Goal: Task Accomplishment & Management: Use online tool/utility

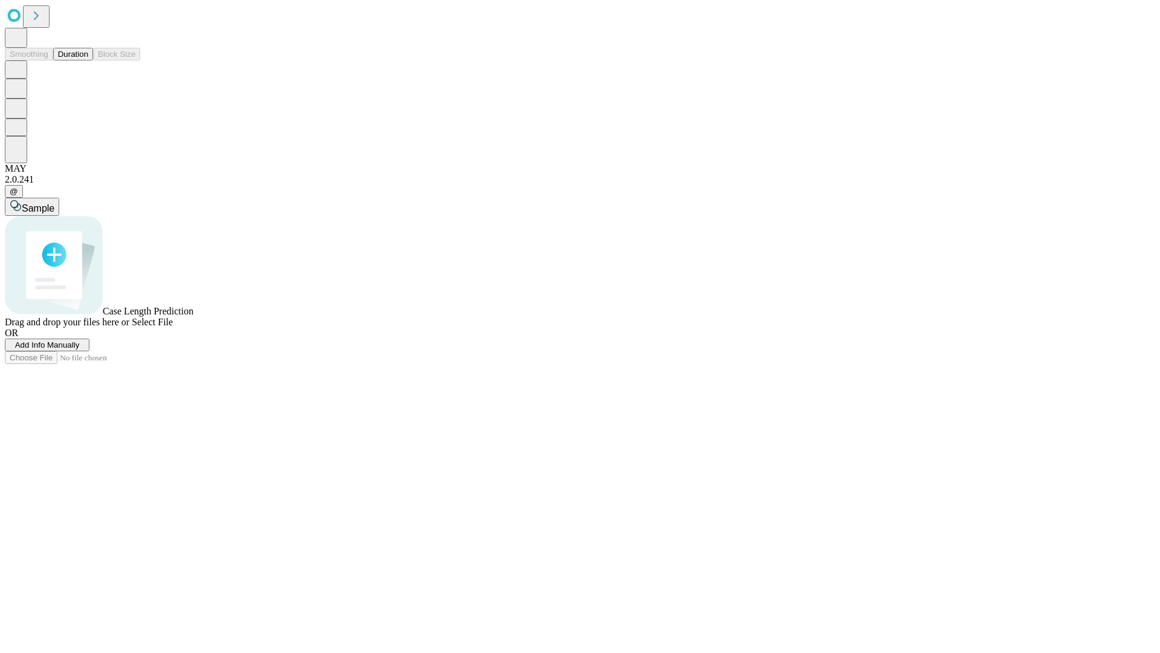
click at [88, 60] on button "Duration" at bounding box center [73, 54] width 40 height 13
click at [80, 349] on span "Add Info Manually" at bounding box center [47, 344] width 65 height 9
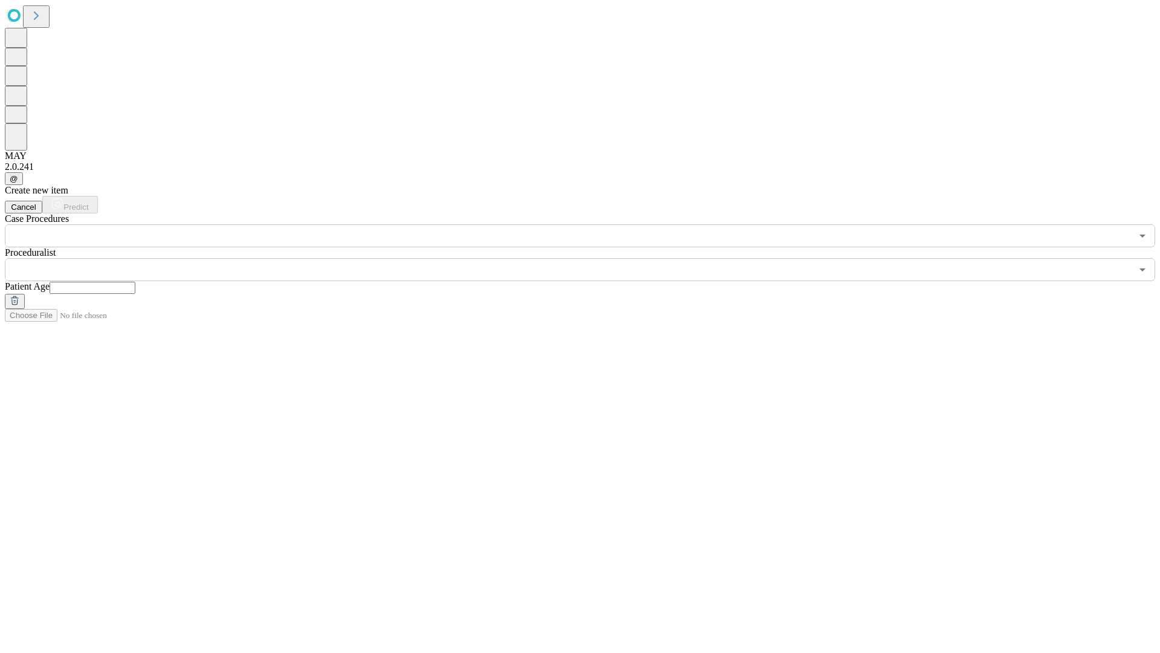
click at [135, 282] on input "text" at bounding box center [93, 288] width 86 height 12
type input "*"
